Goal: Task Accomplishment & Management: Manage account settings

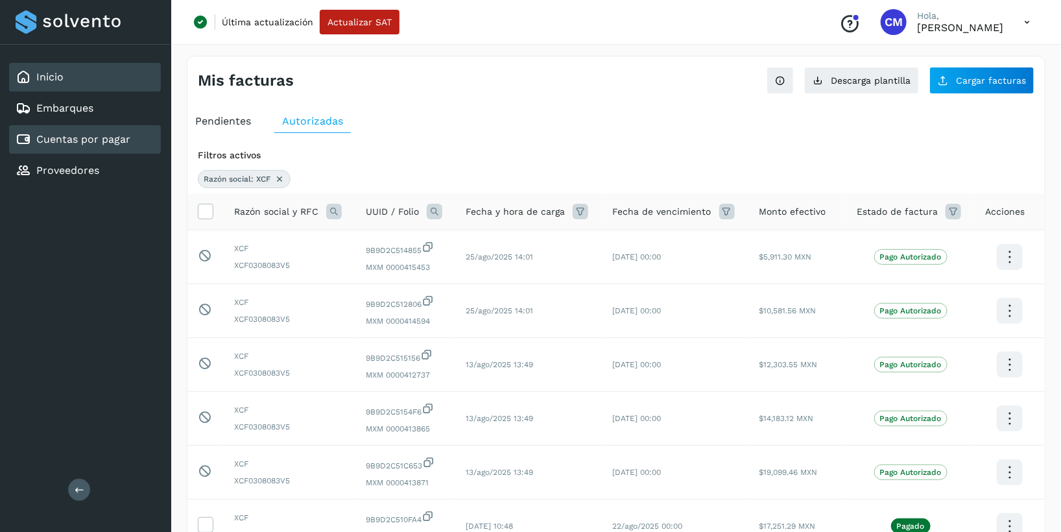
click at [57, 80] on link "Inicio" at bounding box center [49, 77] width 27 height 12
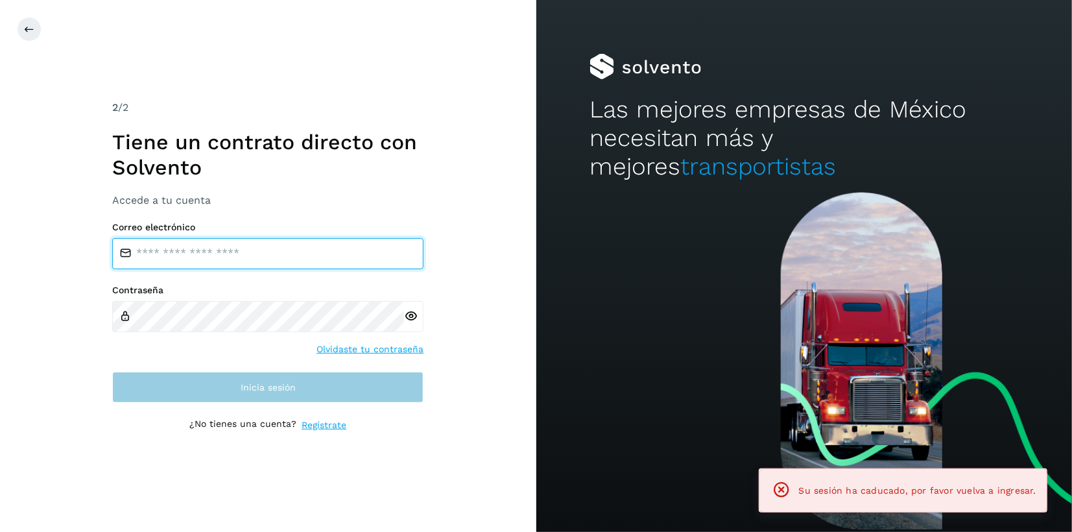
type input "**********"
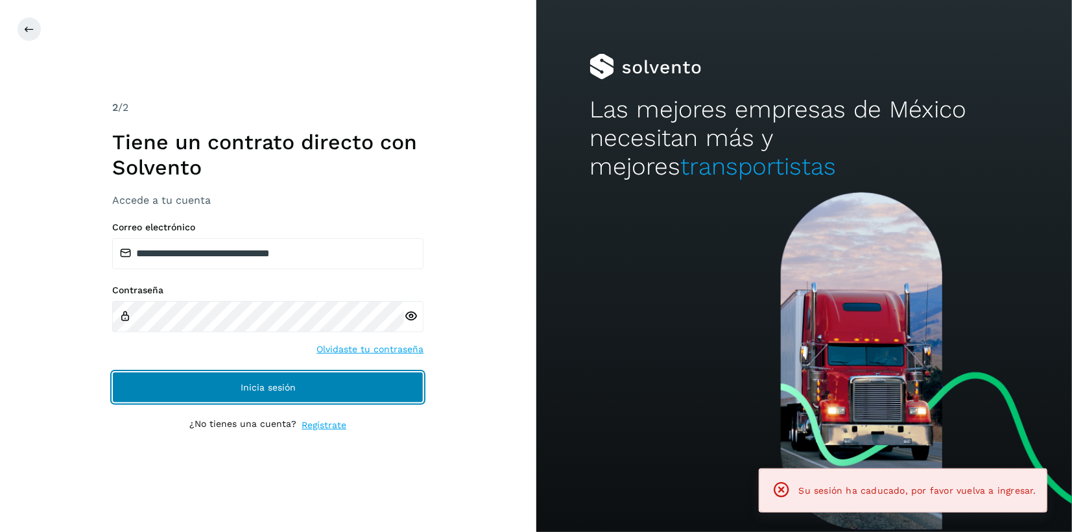
click at [322, 384] on button "Inicia sesión" at bounding box center [267, 387] width 311 height 31
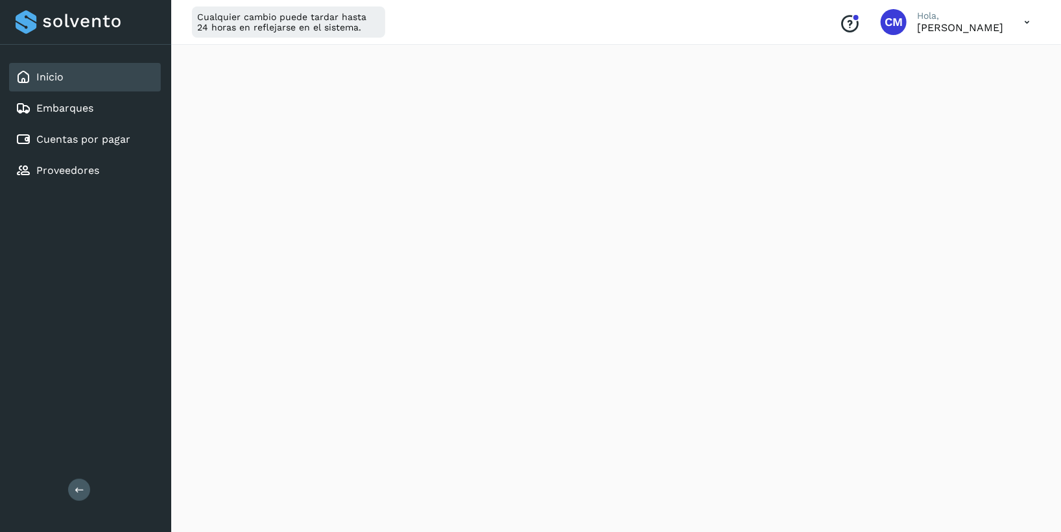
scroll to position [722, 0]
